Goal: Information Seeking & Learning: Find specific fact

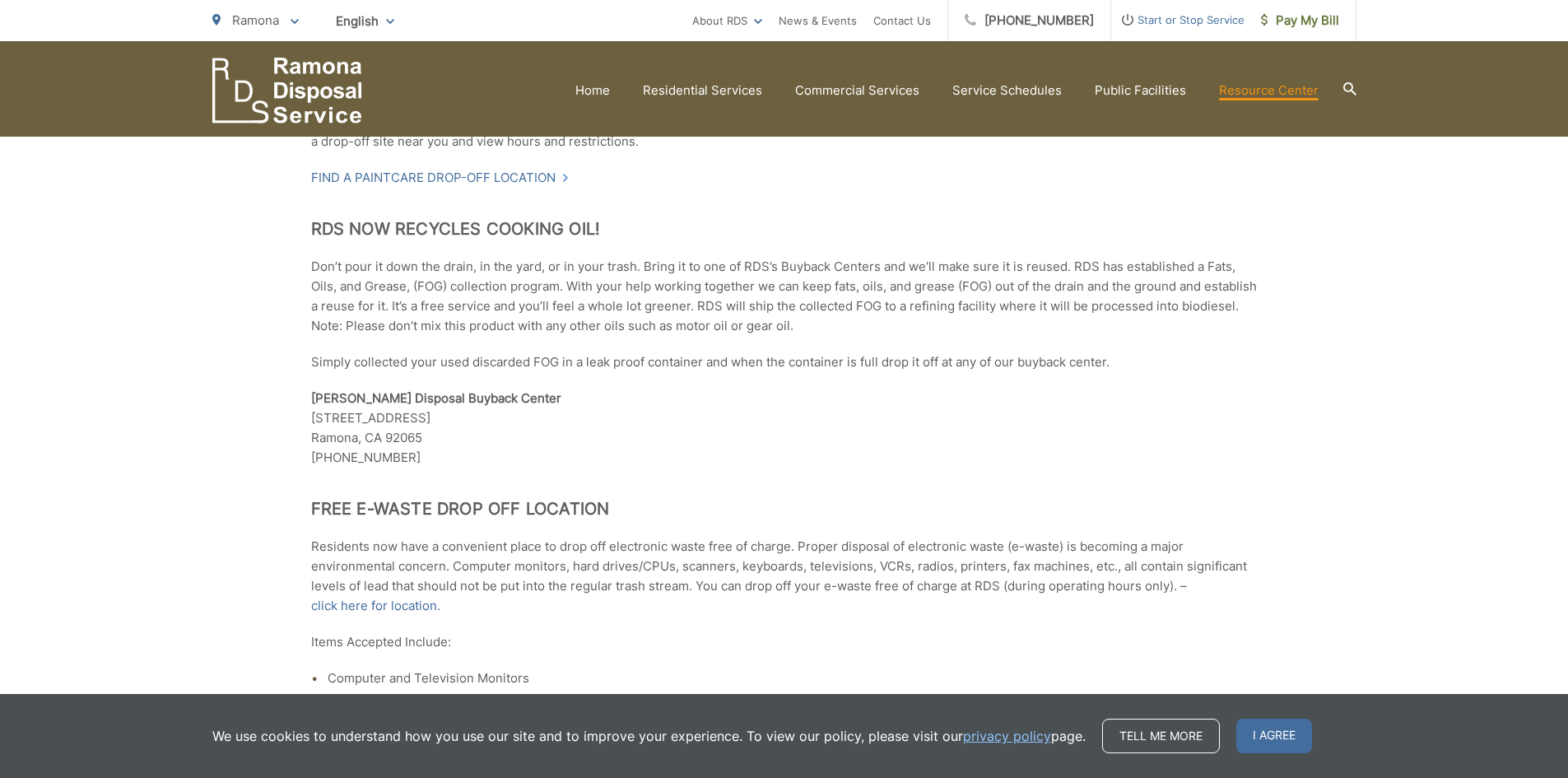
scroll to position [1317, 0]
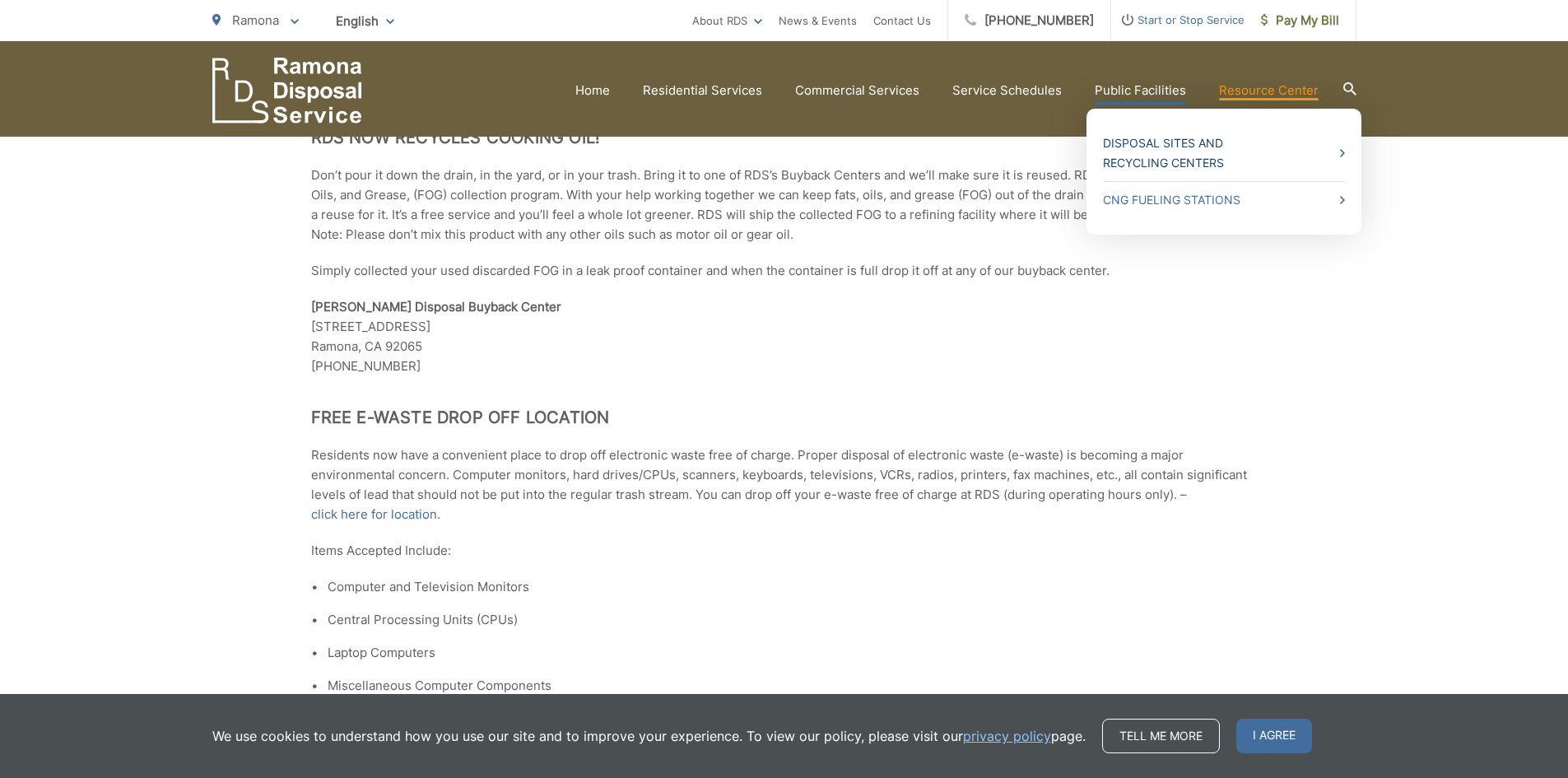
click at [1206, 142] on link "Disposal Sites and Recycling Centers" at bounding box center [1223, 154] width 242 height 40
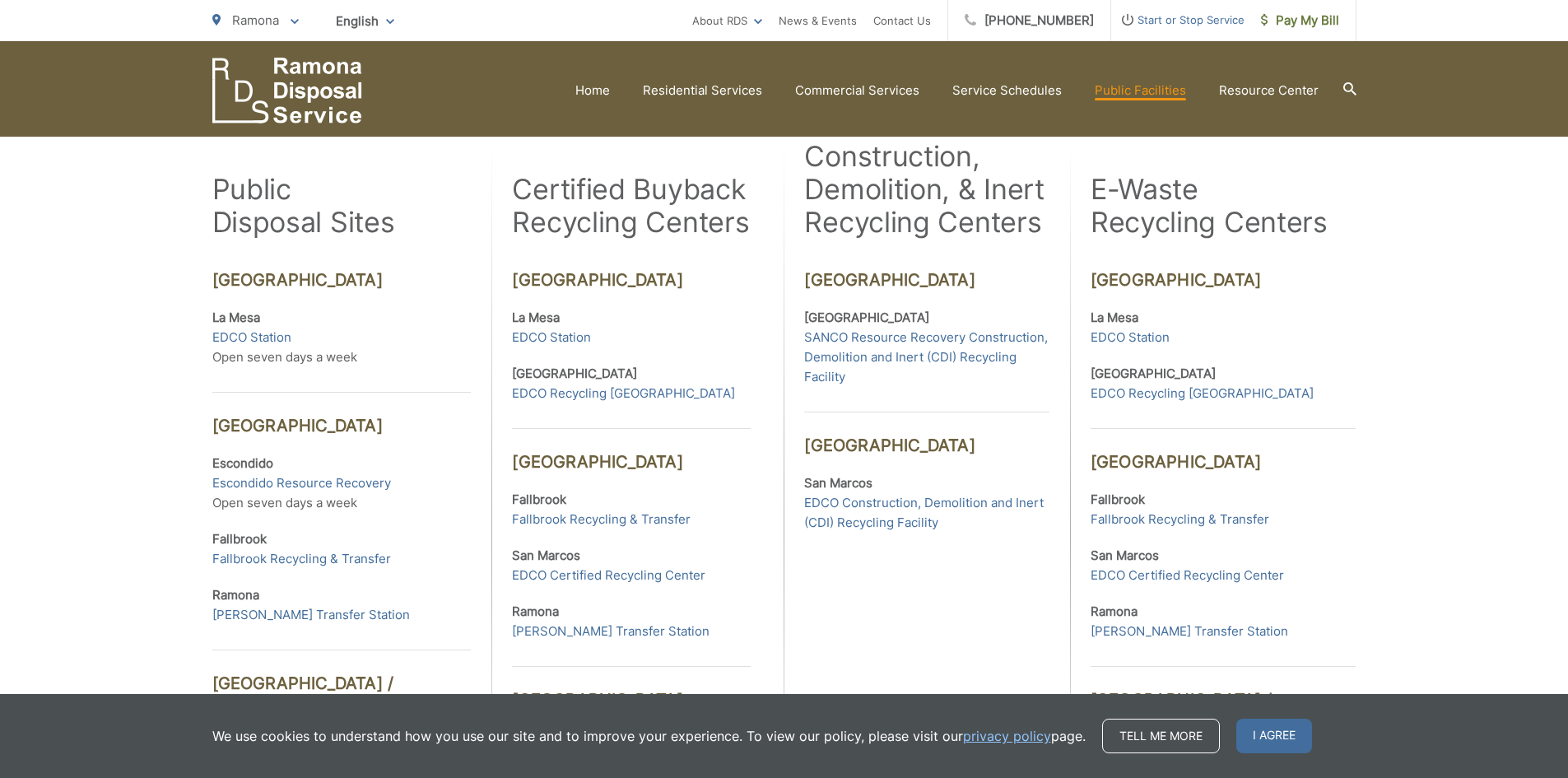
scroll to position [164, 0]
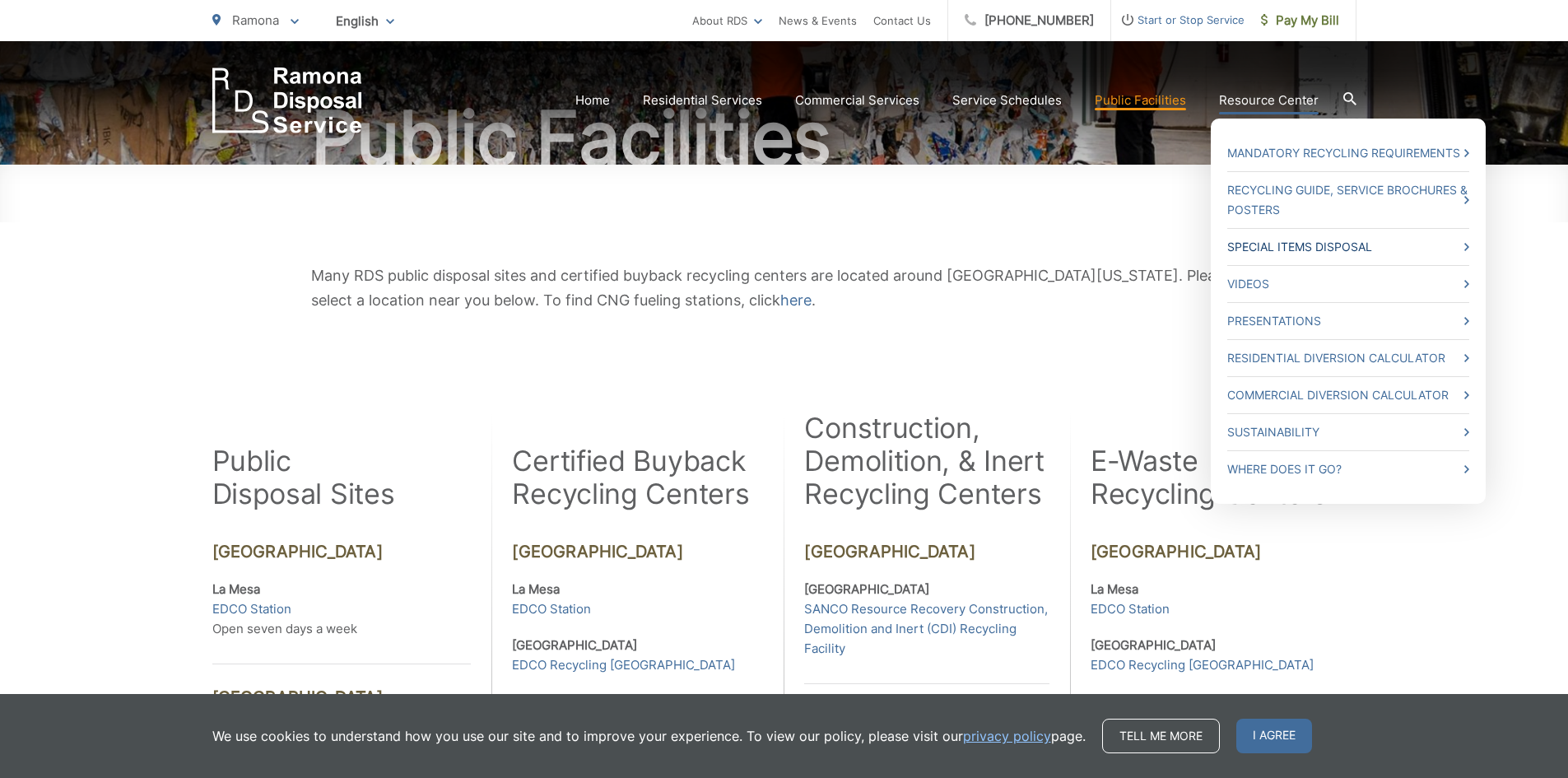
click at [1360, 243] on link "Special Items Disposal" at bounding box center [1348, 247] width 242 height 20
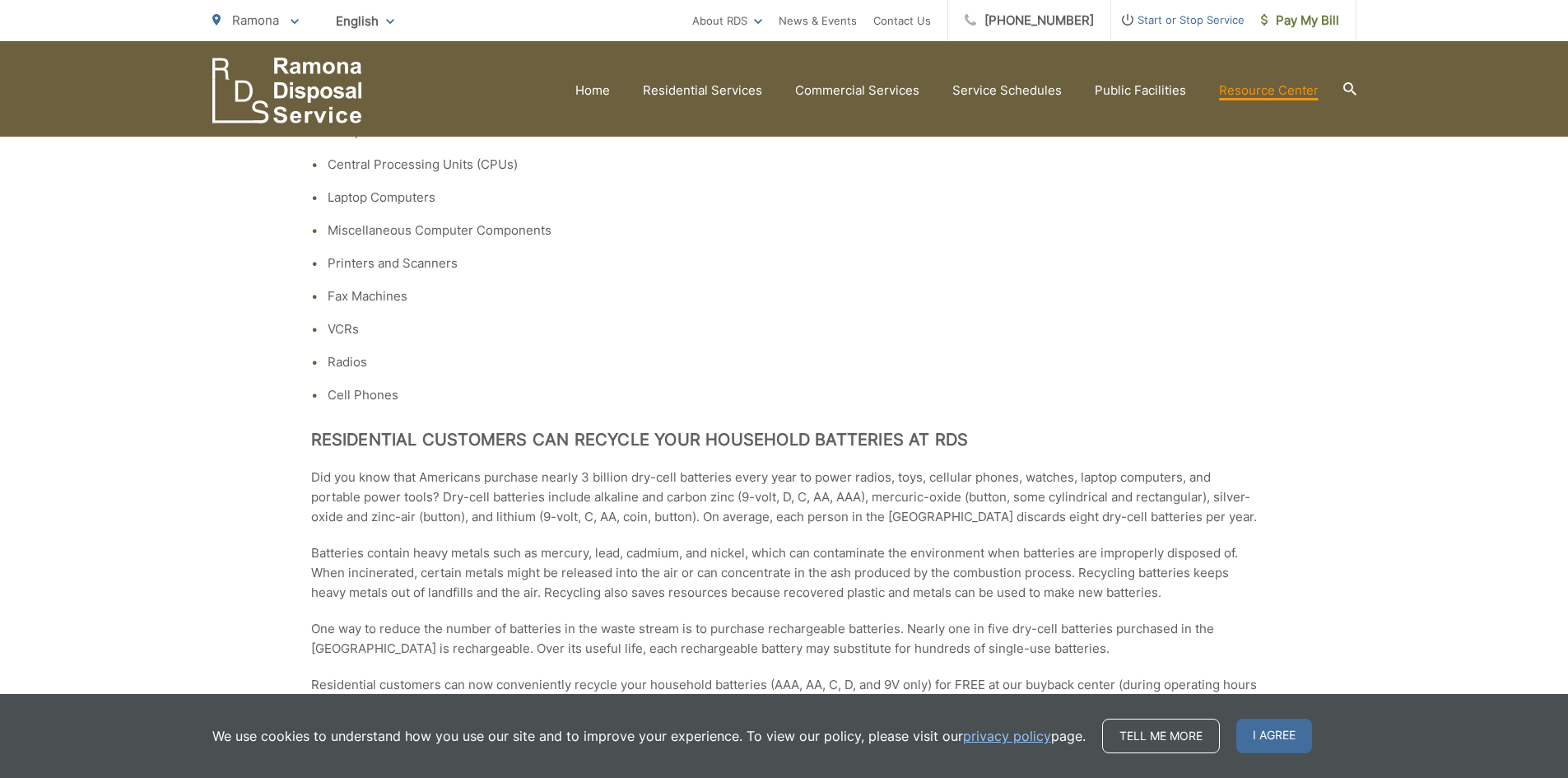
scroll to position [1746, 0]
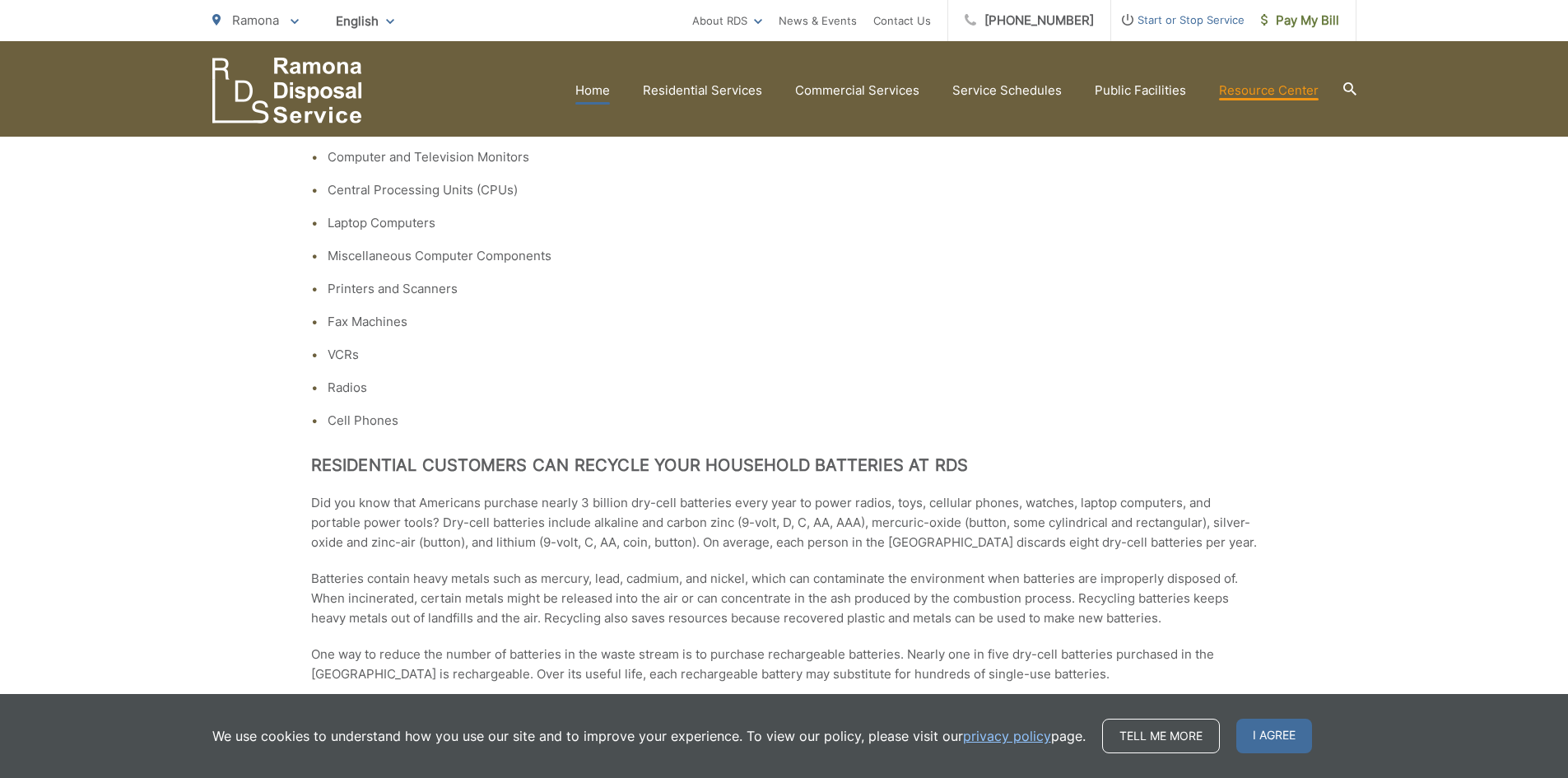
click at [609, 86] on link "Home" at bounding box center [593, 91] width 35 height 20
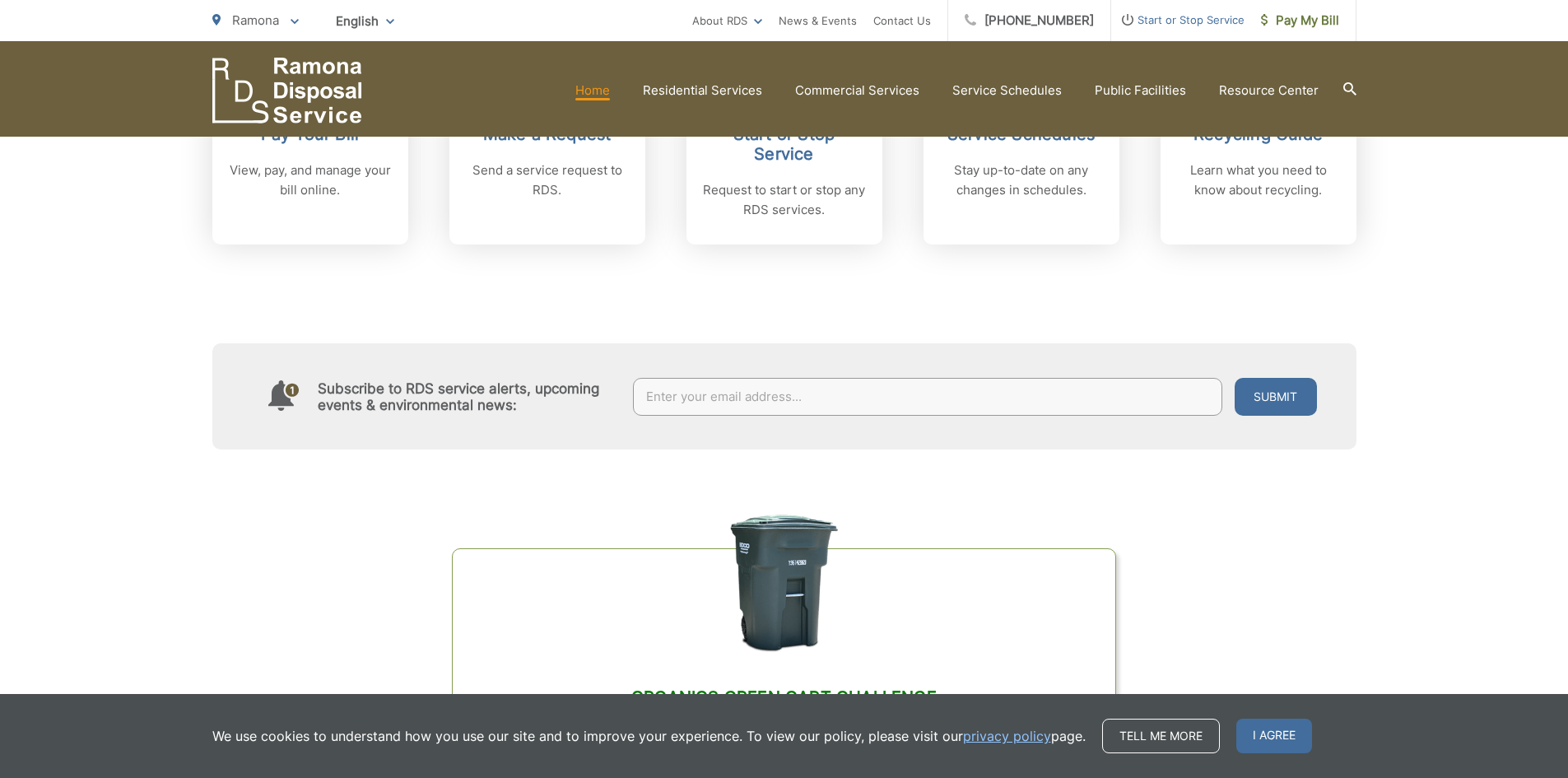
scroll to position [576, 0]
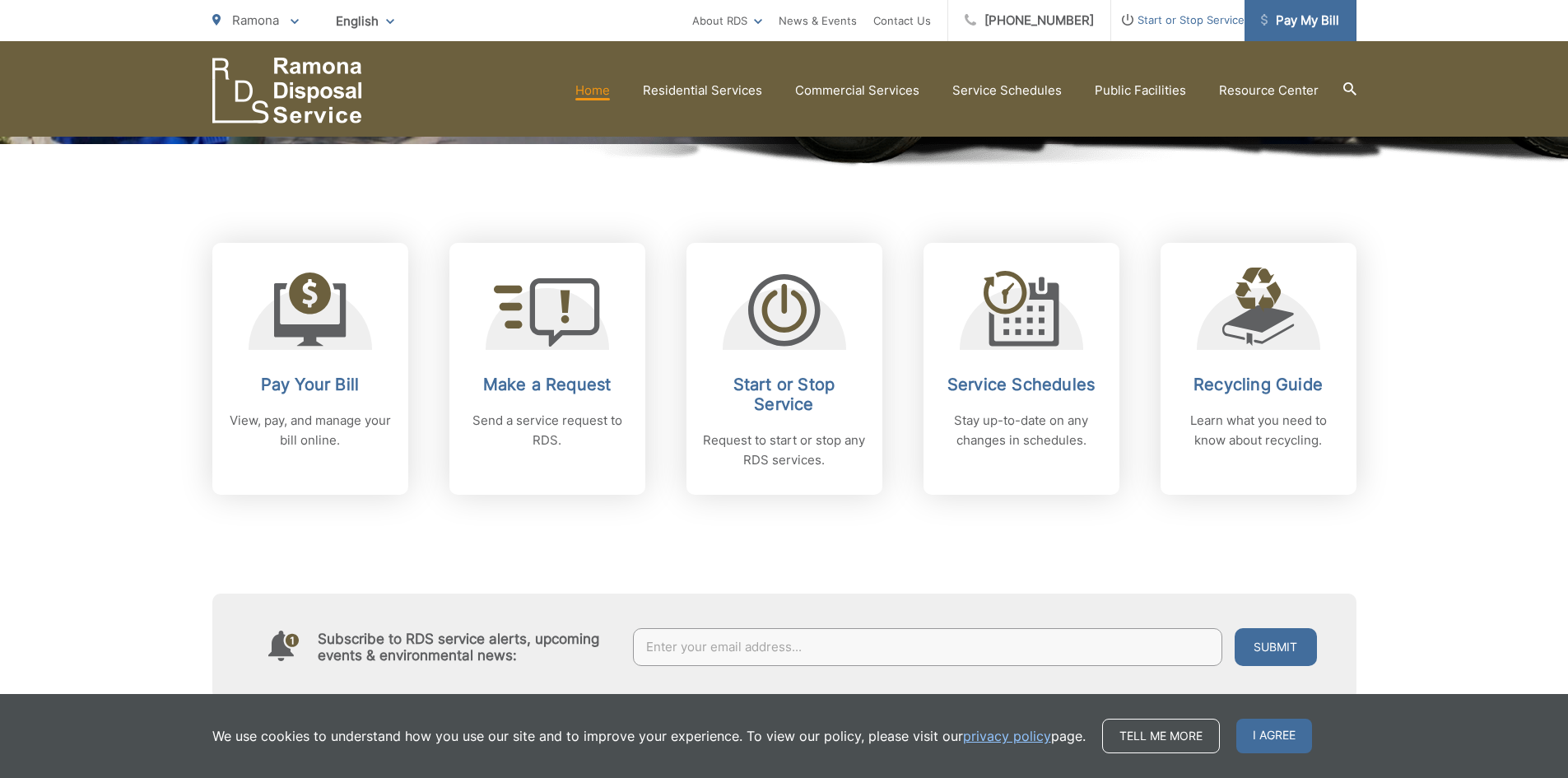
click at [1319, 13] on span "Pay My Bill" at bounding box center [1301, 21] width 78 height 20
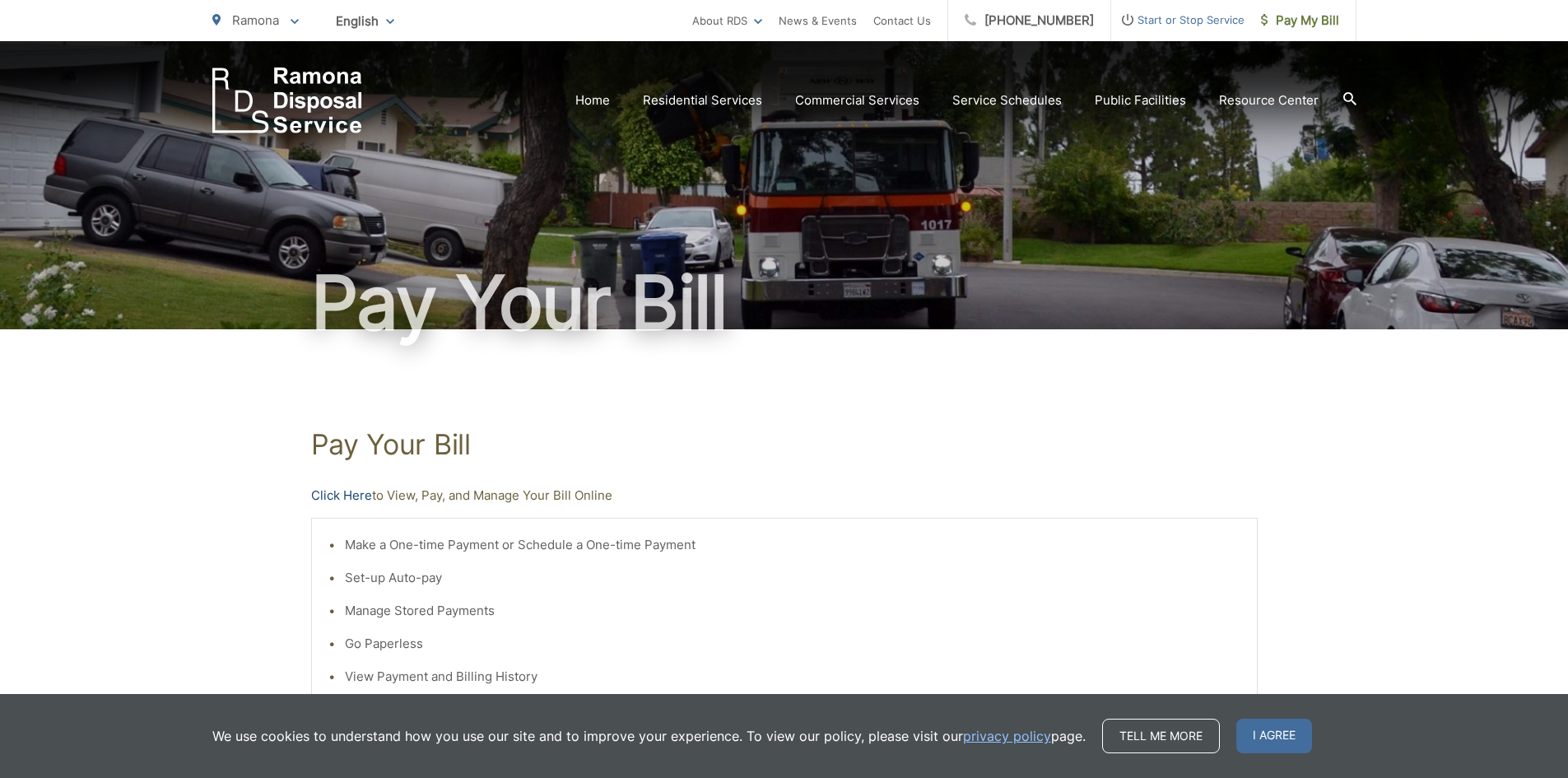
click at [360, 489] on link "Click Here" at bounding box center [341, 496] width 61 height 20
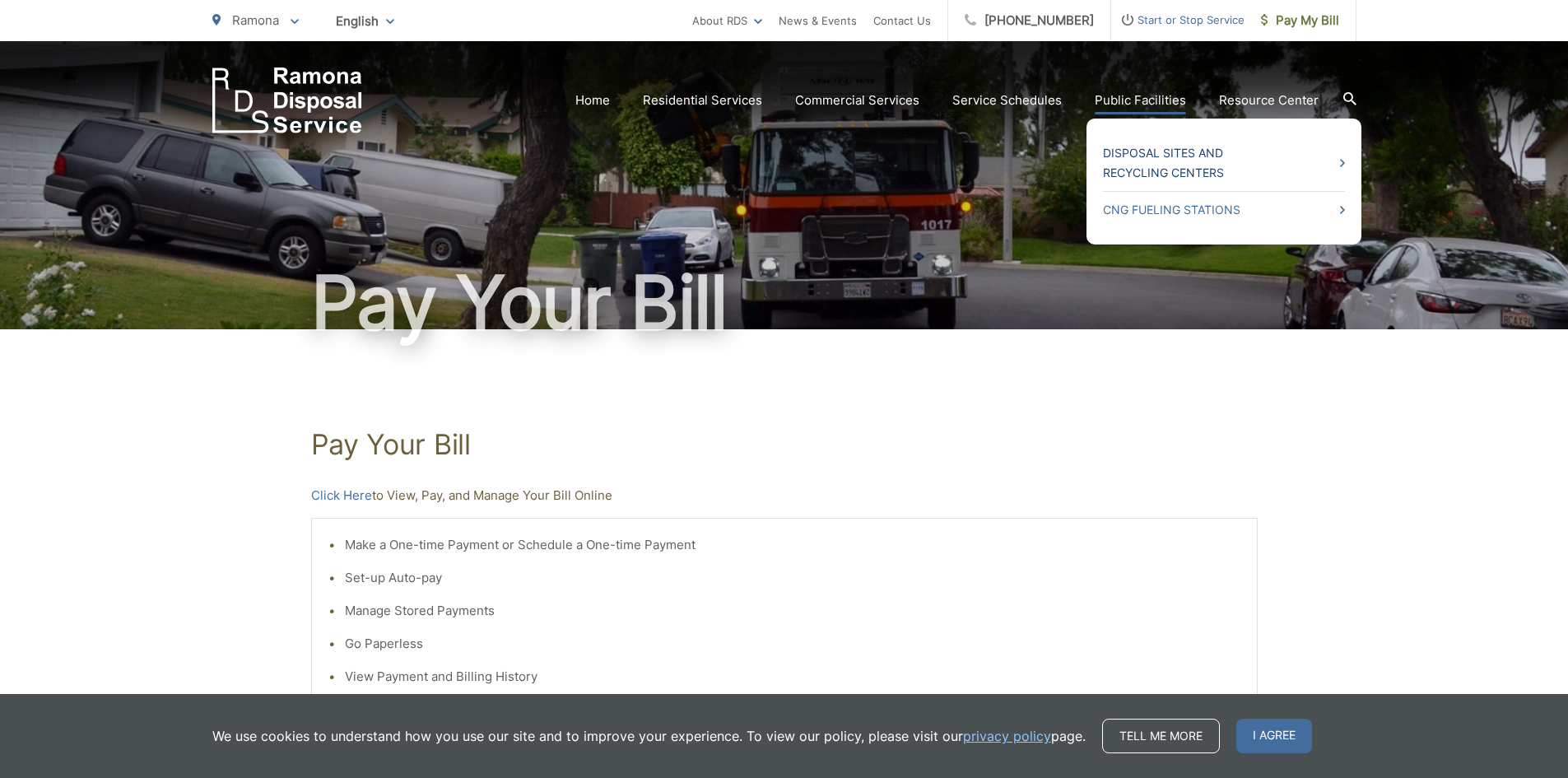
click at [1146, 168] on link "Disposal Sites and Recycling Centers" at bounding box center [1223, 163] width 242 height 40
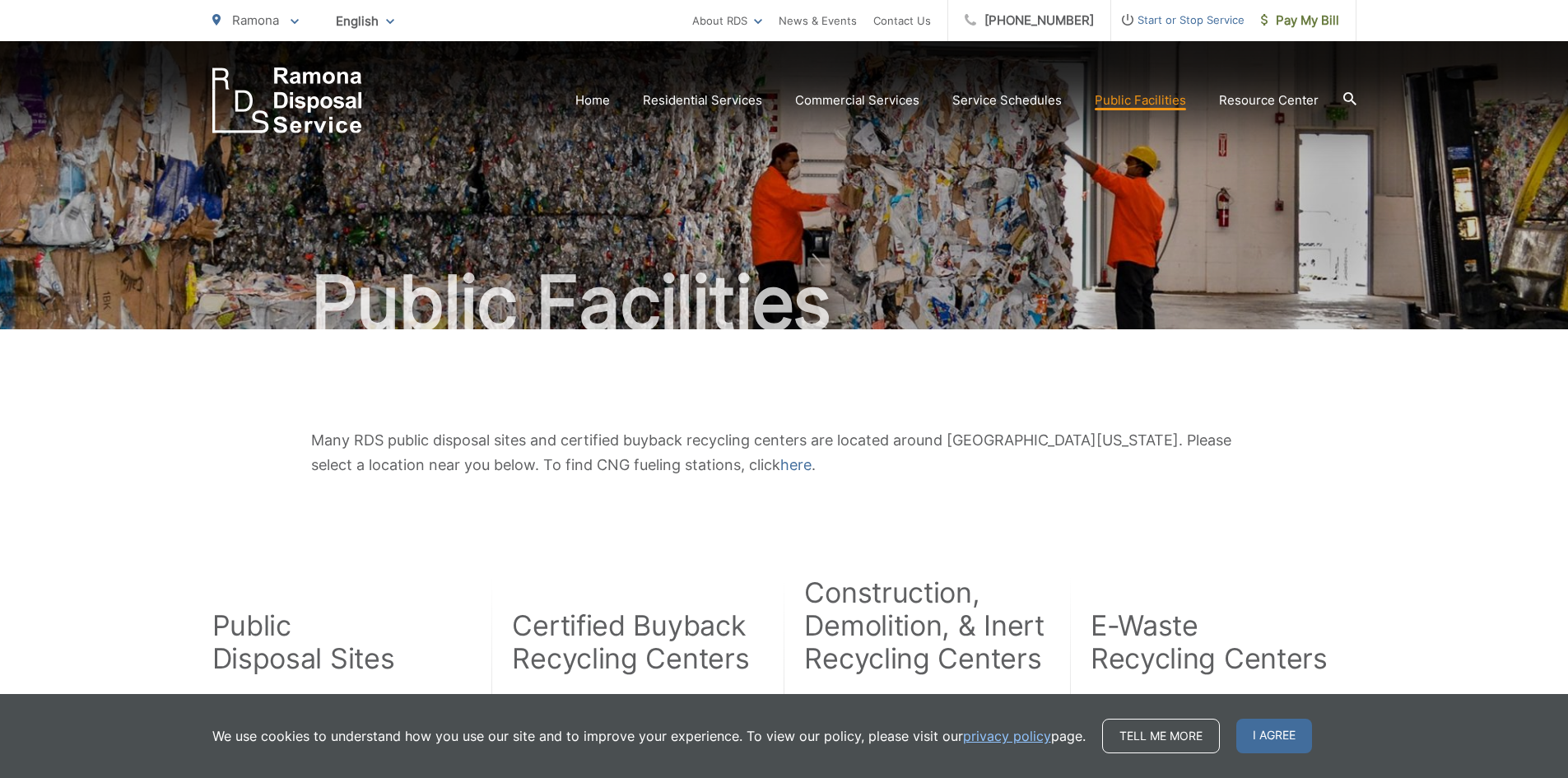
click at [0, 0] on link "Trash" at bounding box center [0, 0] width 0 height 0
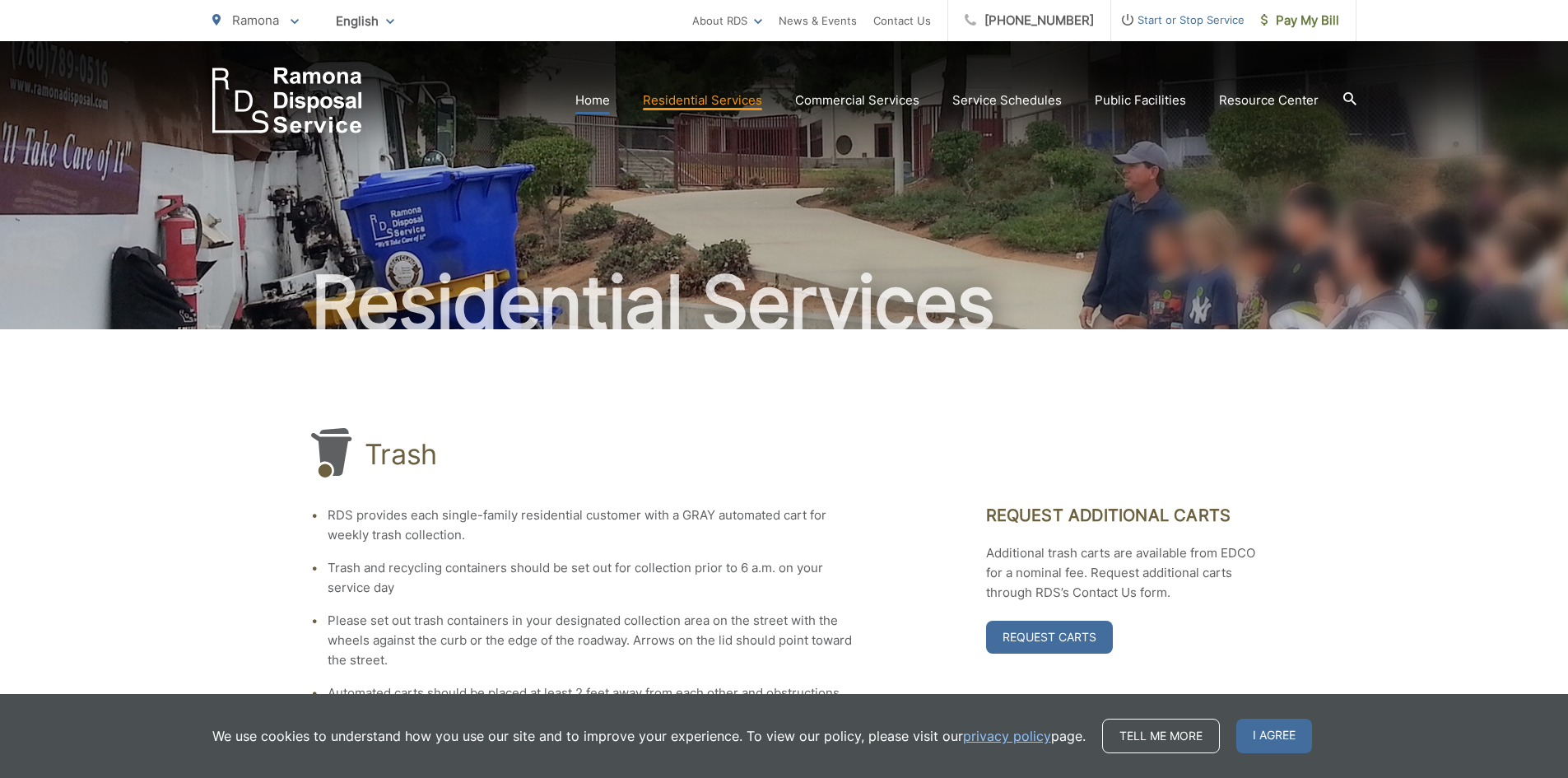
click at [599, 105] on link "Home" at bounding box center [593, 100] width 35 height 20
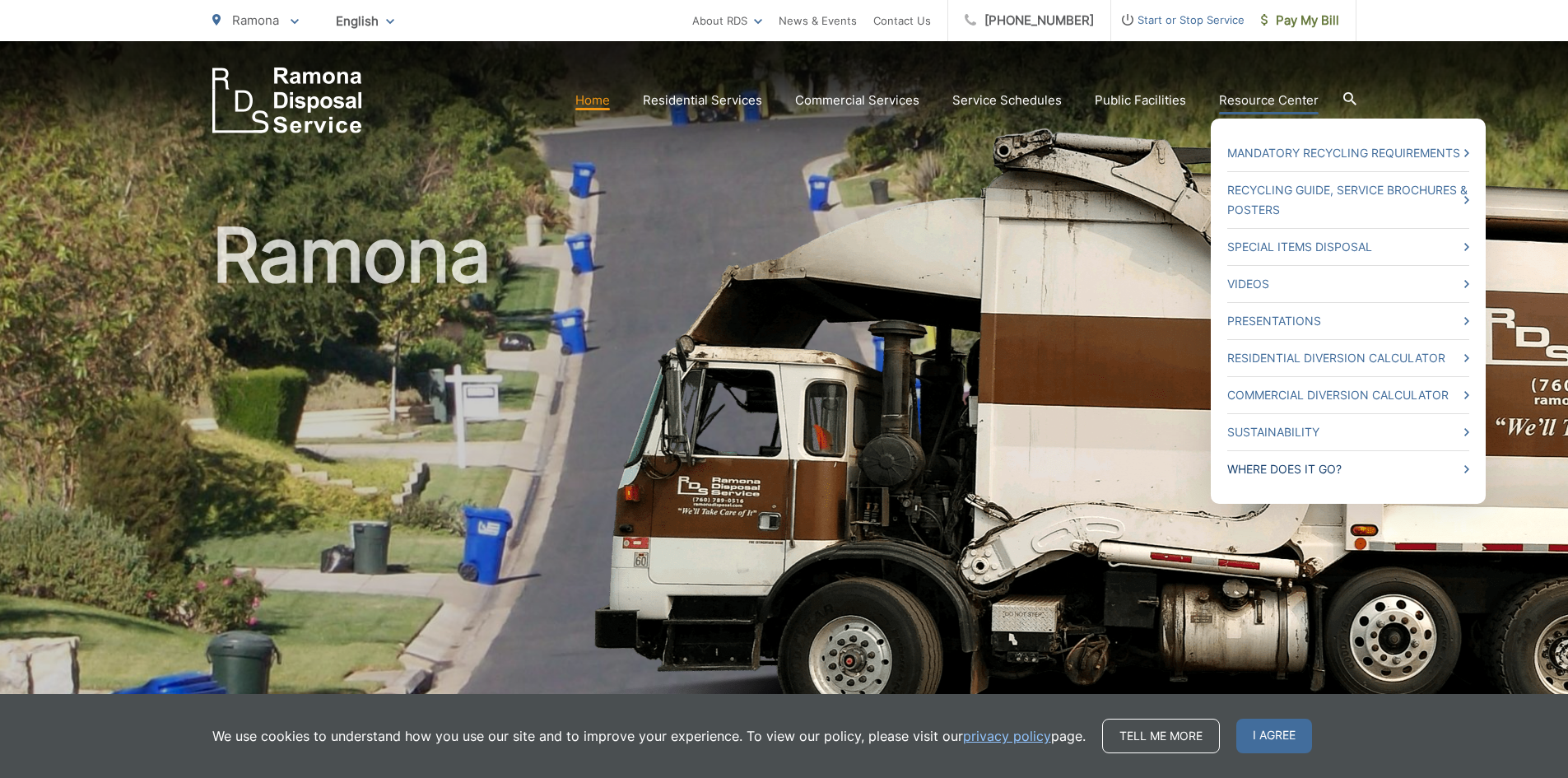
click at [1284, 465] on link "Where Does it Go?" at bounding box center [1348, 469] width 242 height 20
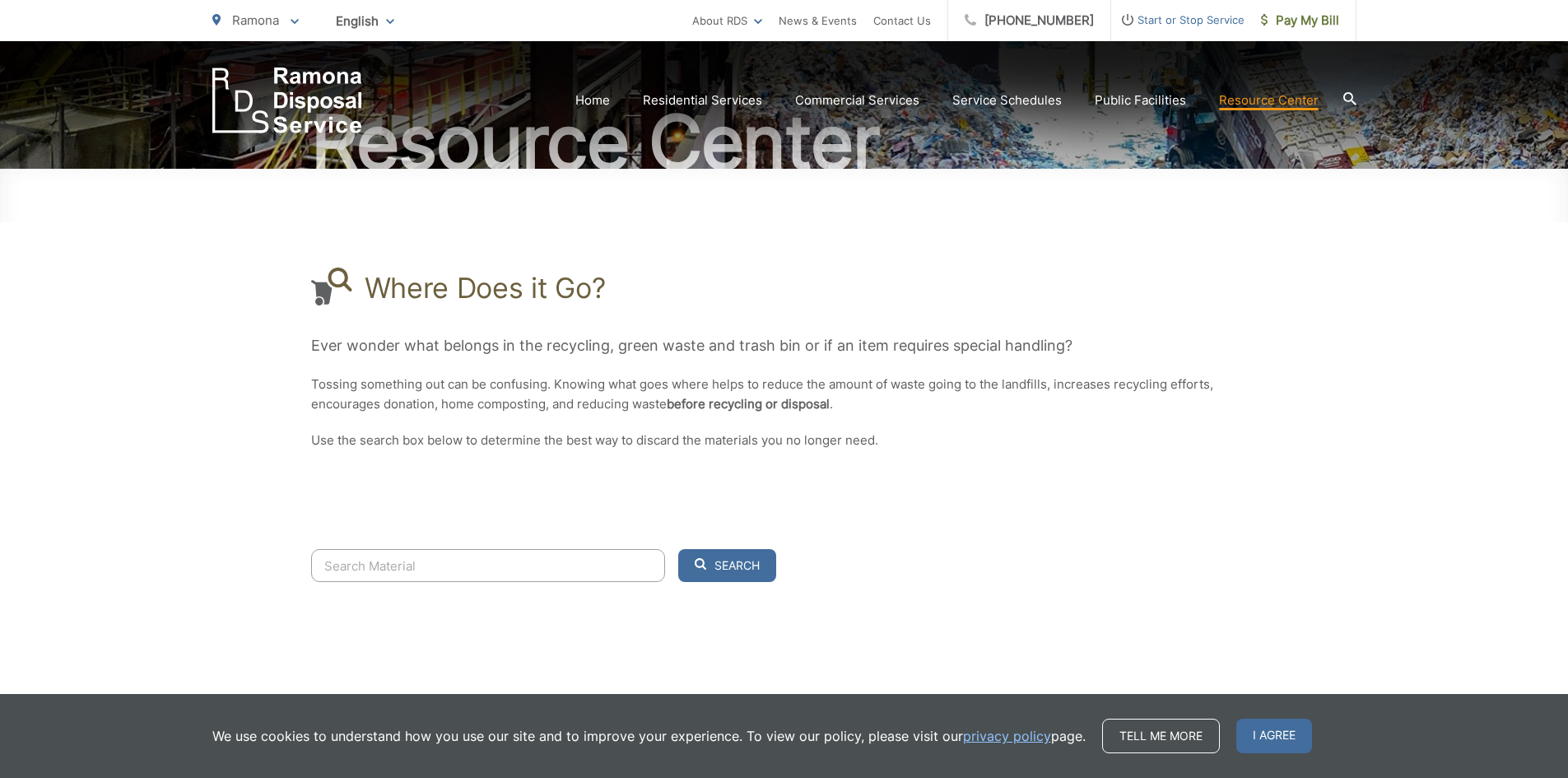
scroll to position [215, 0]
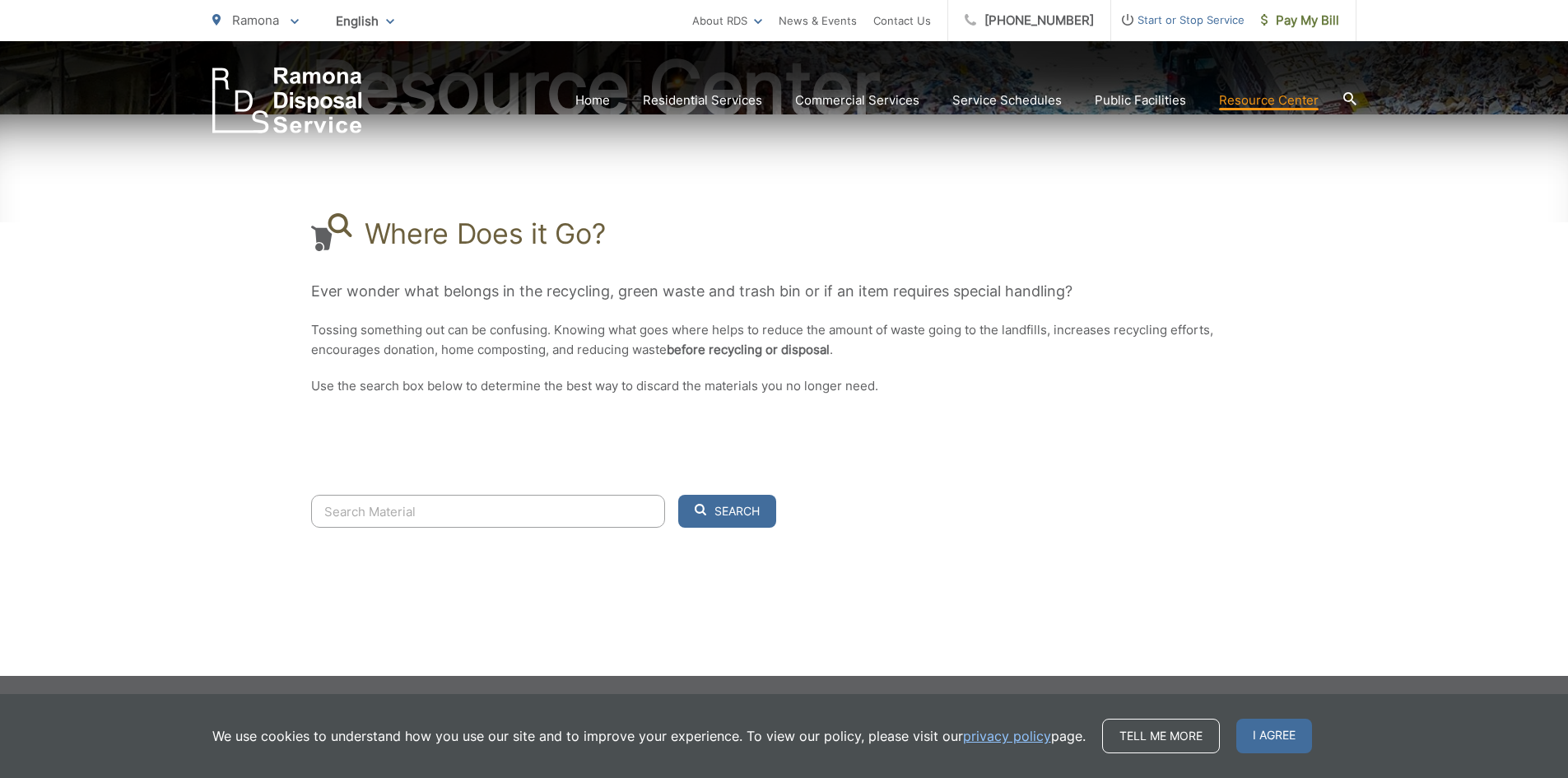
click at [581, 505] on input "Search" at bounding box center [488, 511] width 354 height 33
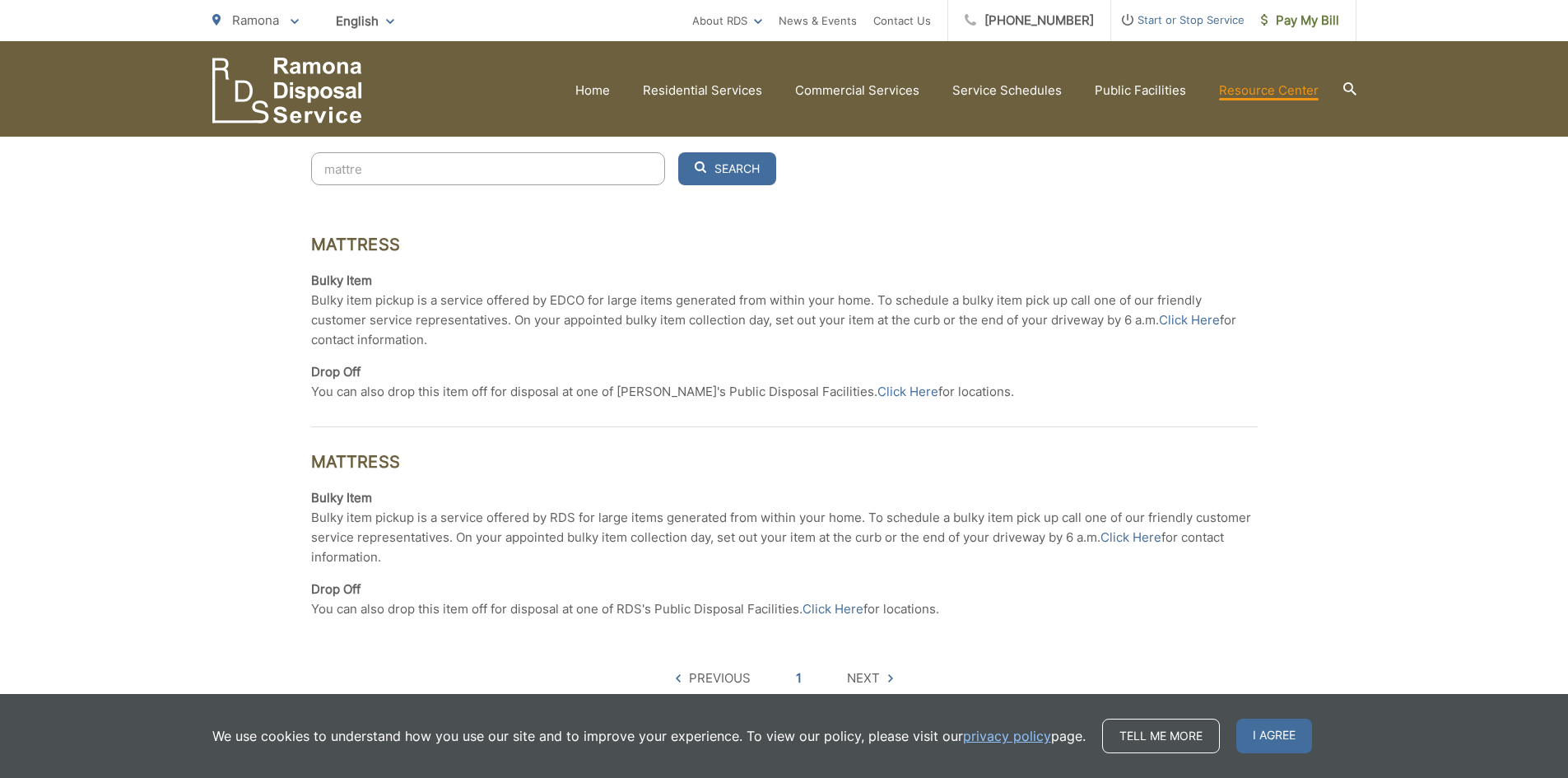
scroll to position [462, 0]
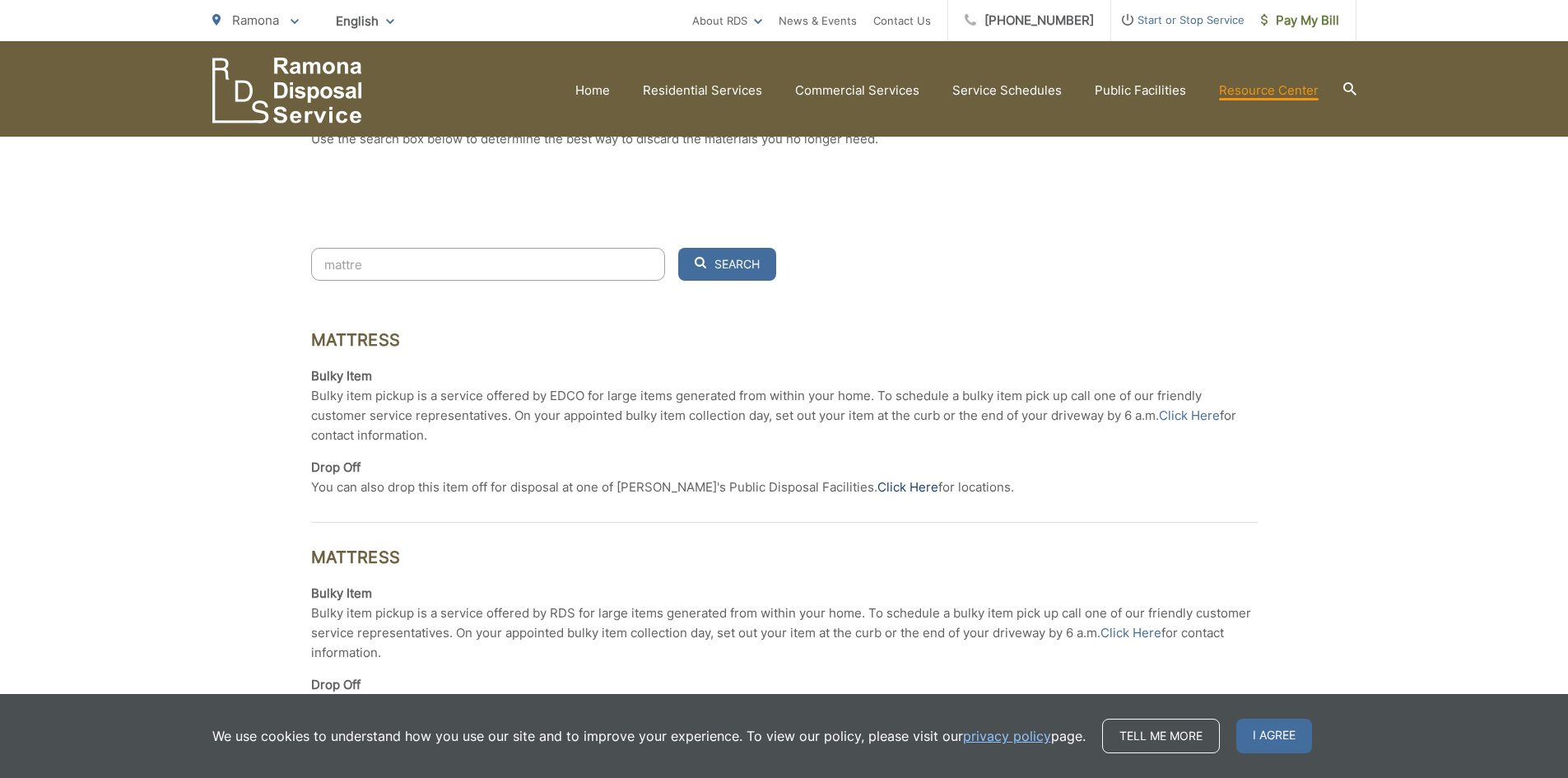
type input "mattre"
click at [878, 487] on link "Click Here" at bounding box center [908, 487] width 61 height 20
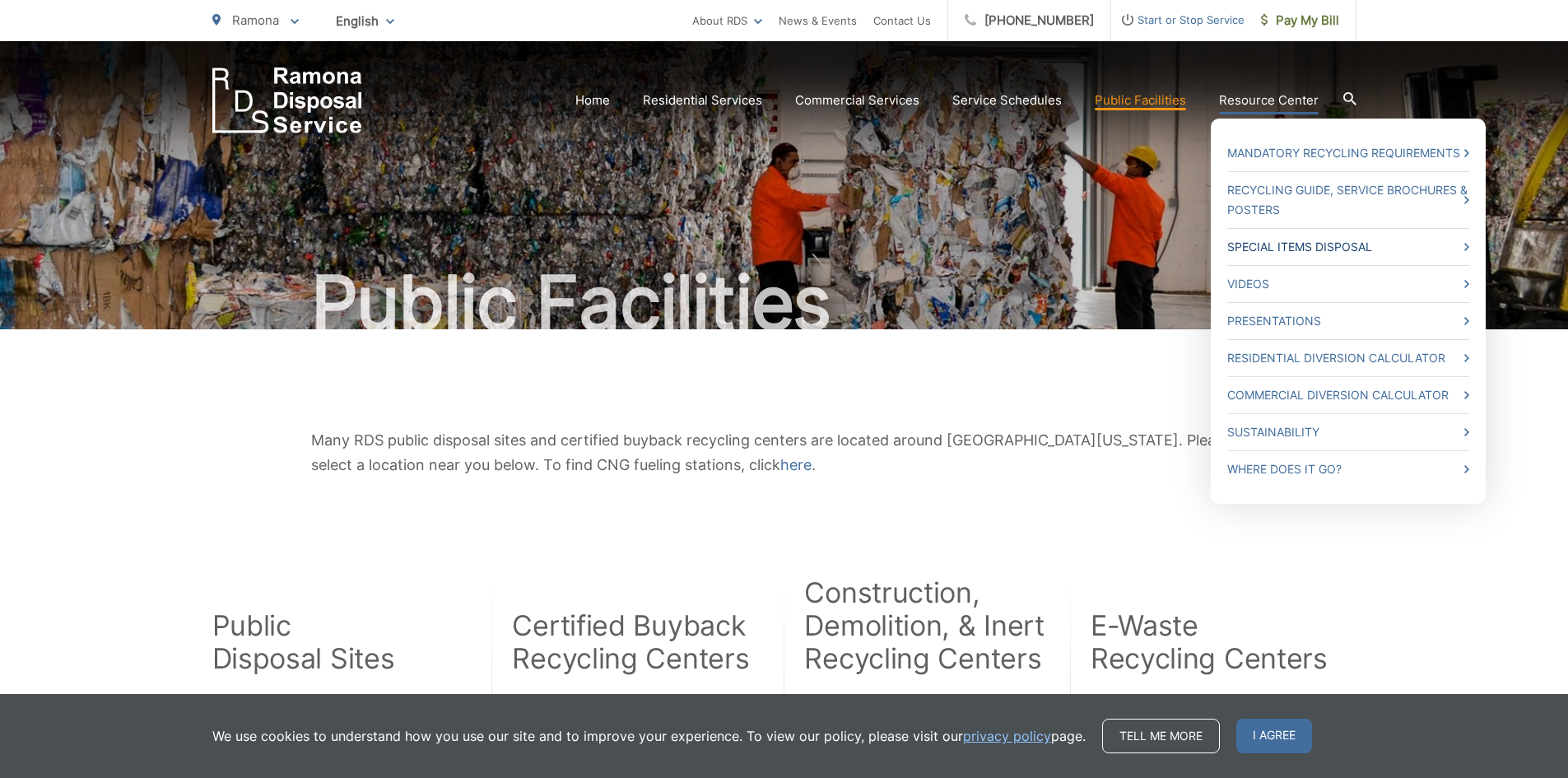
click at [1398, 239] on link "Special Items Disposal" at bounding box center [1348, 247] width 242 height 20
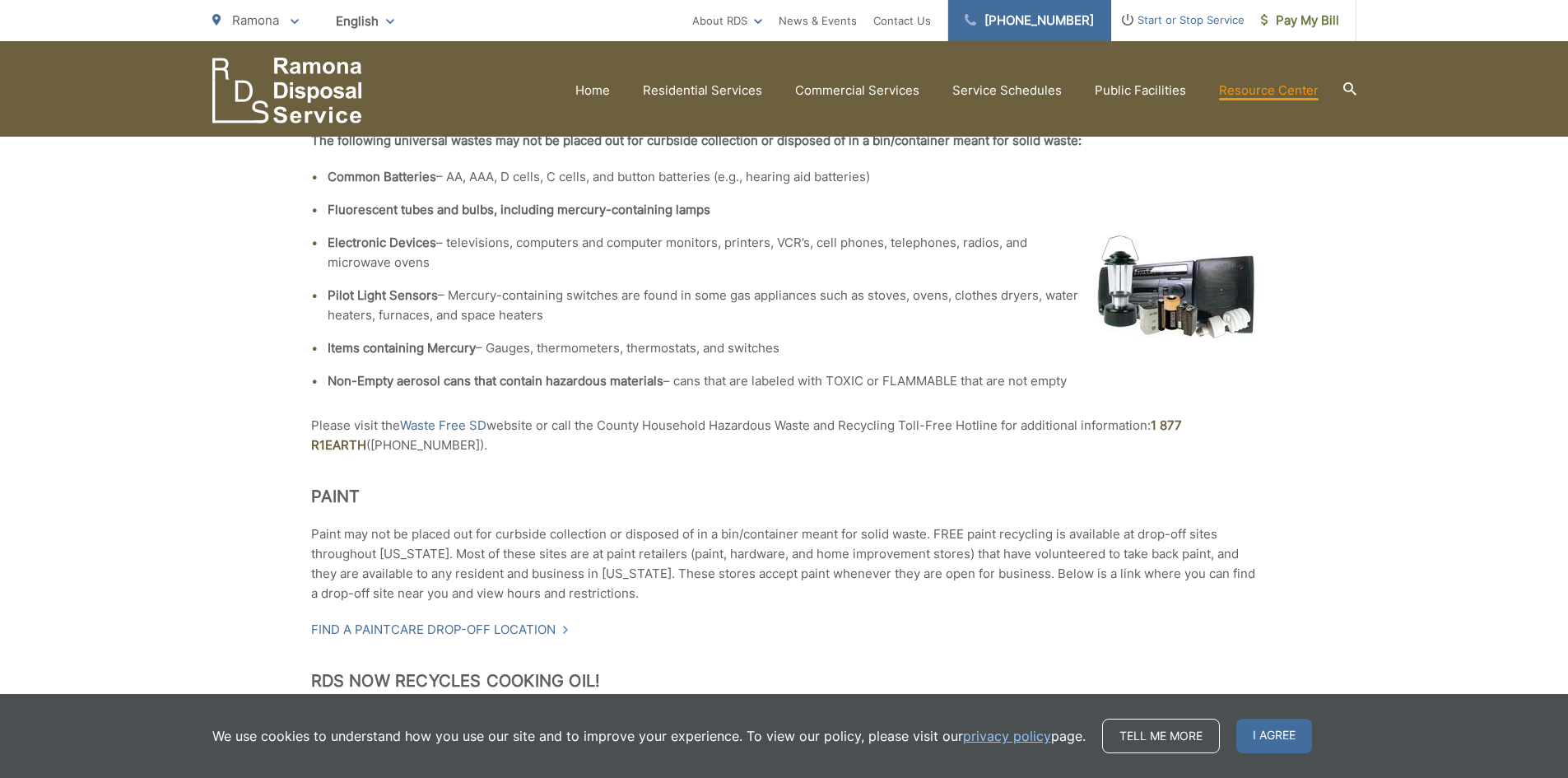
scroll to position [512, 0]
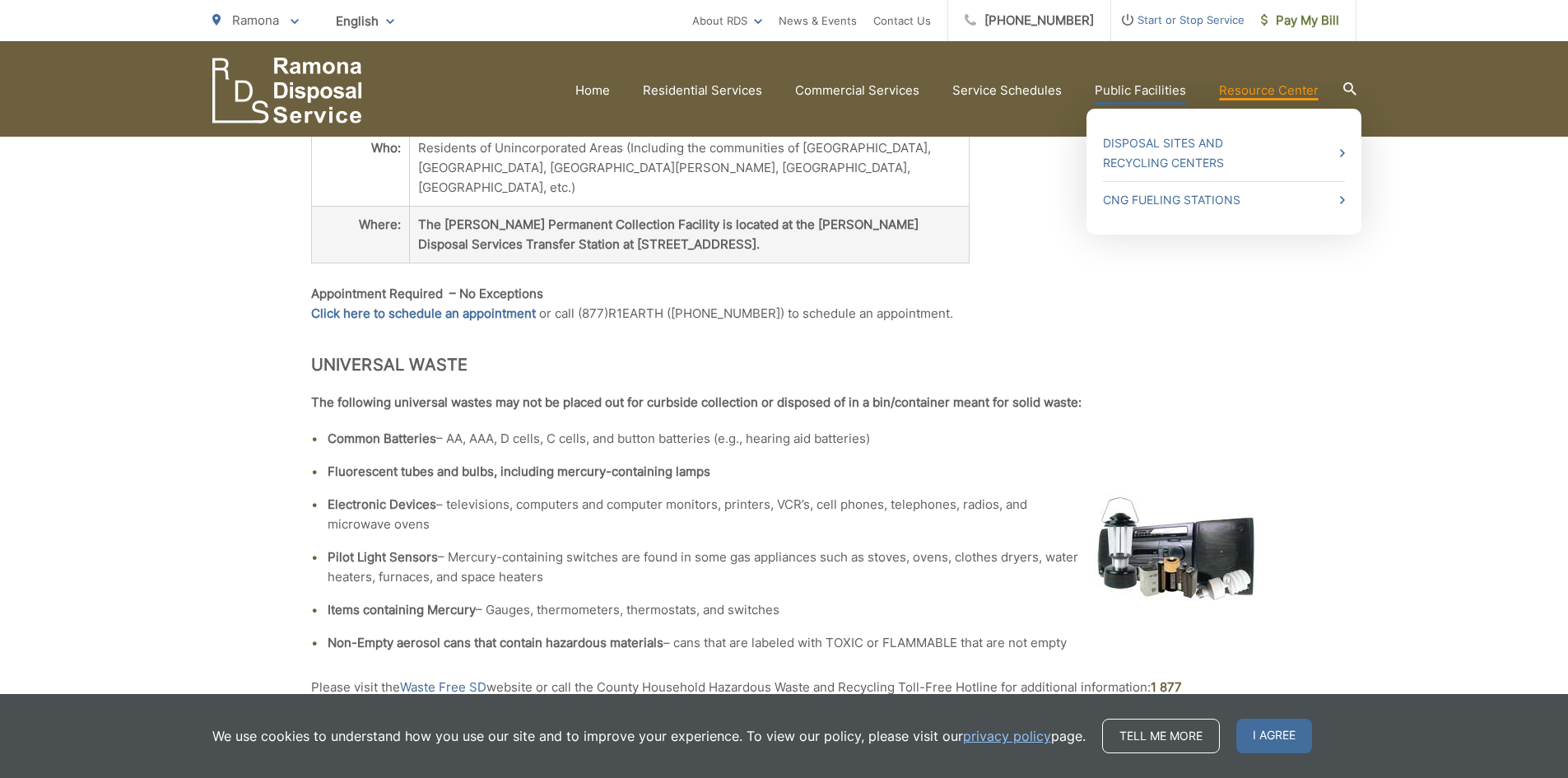
click at [1155, 86] on link "Public Facilities" at bounding box center [1140, 91] width 91 height 20
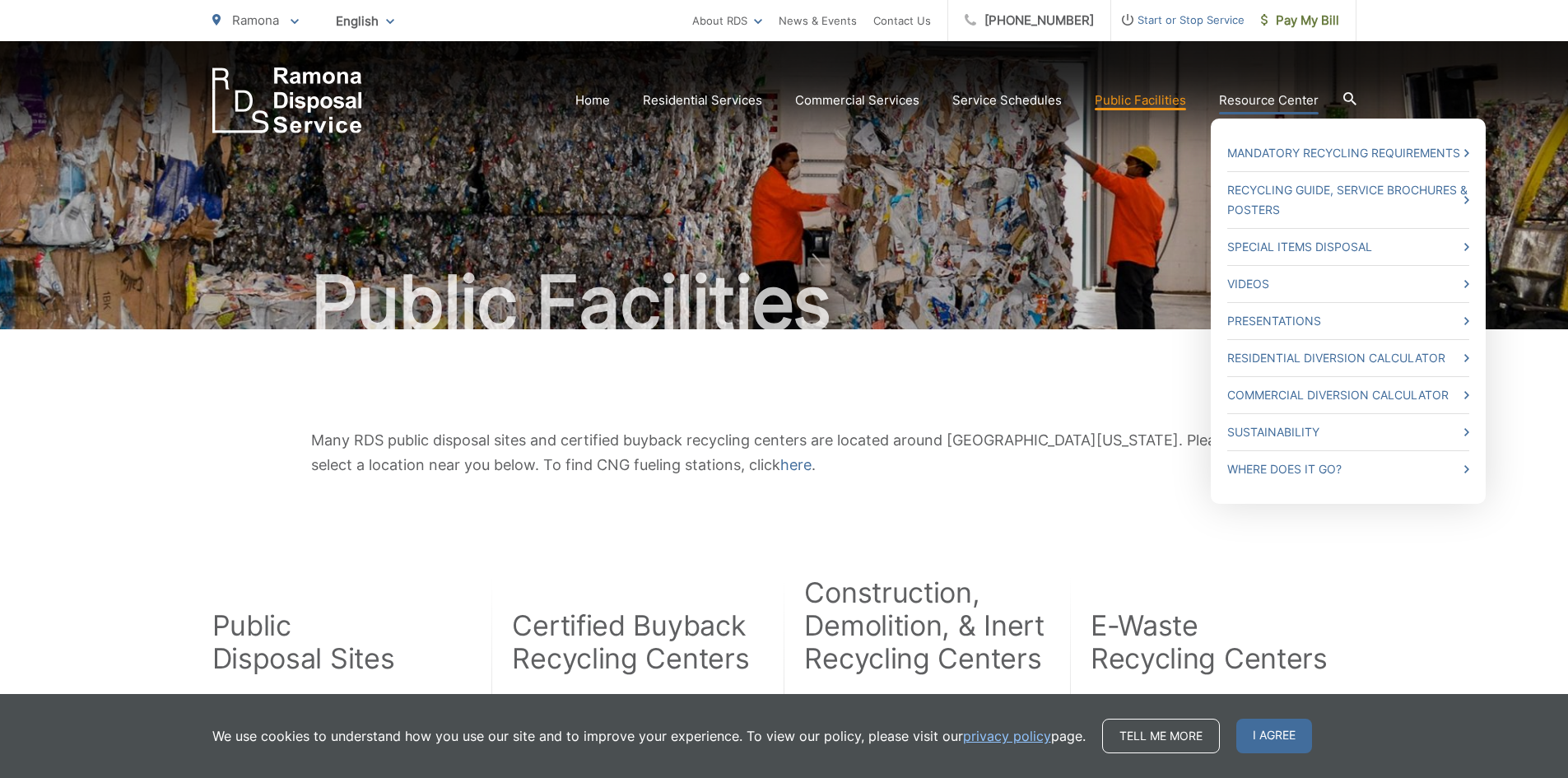
click at [1276, 91] on link "Resource Center" at bounding box center [1269, 100] width 100 height 20
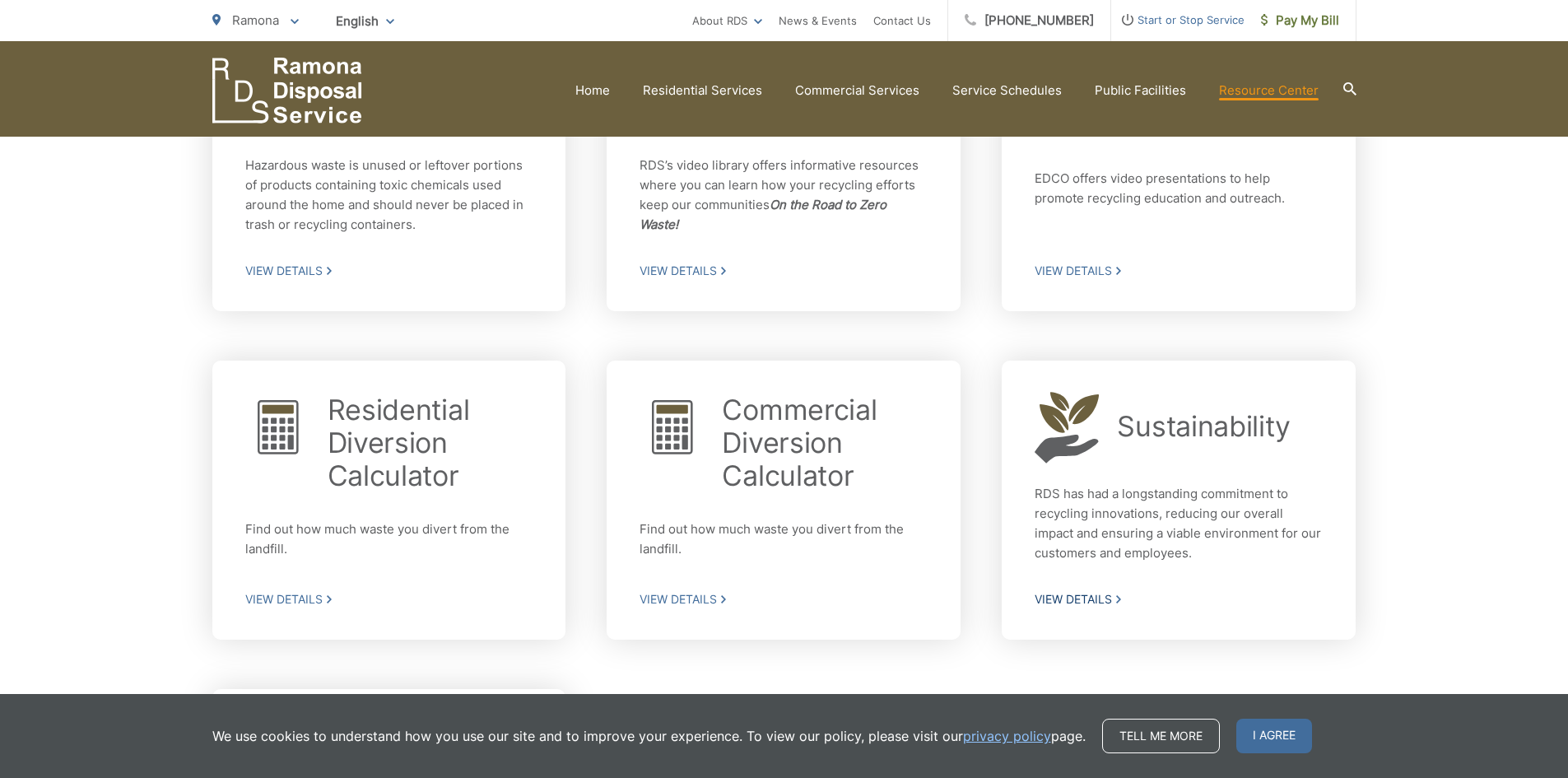
scroll to position [877, 0]
